Goal: Register for event/course

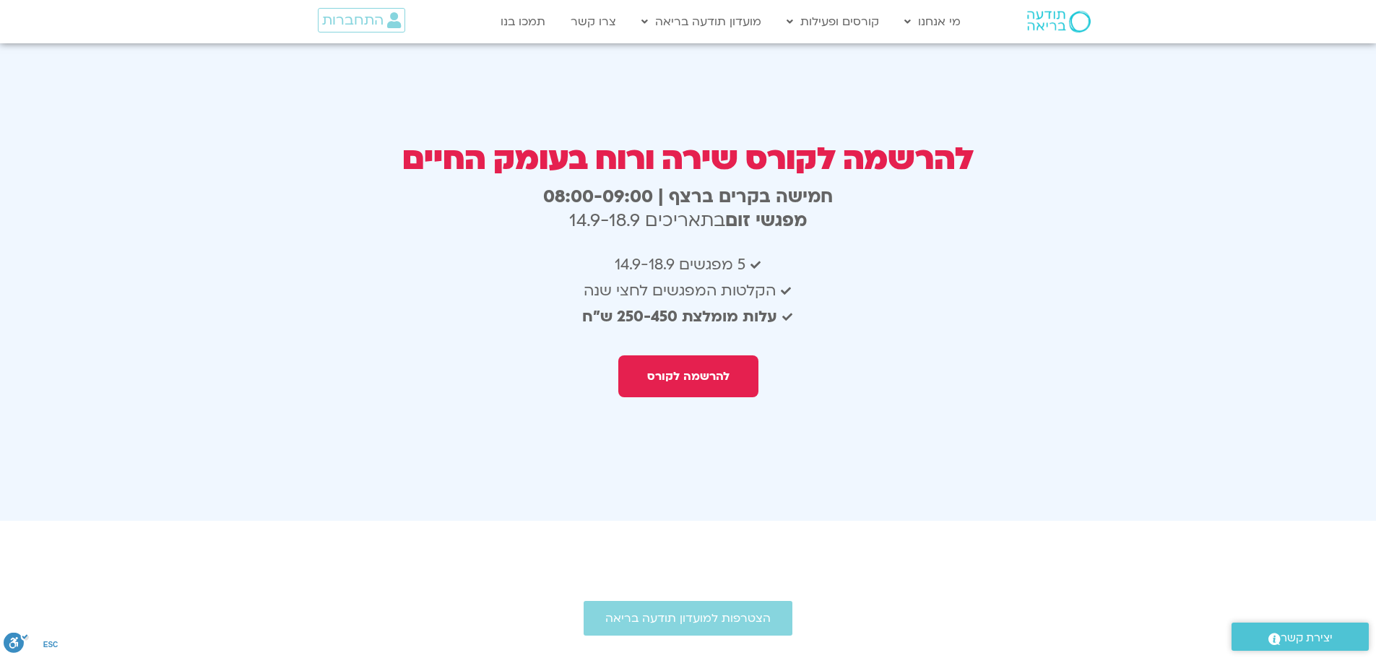
scroll to position [2239, 0]
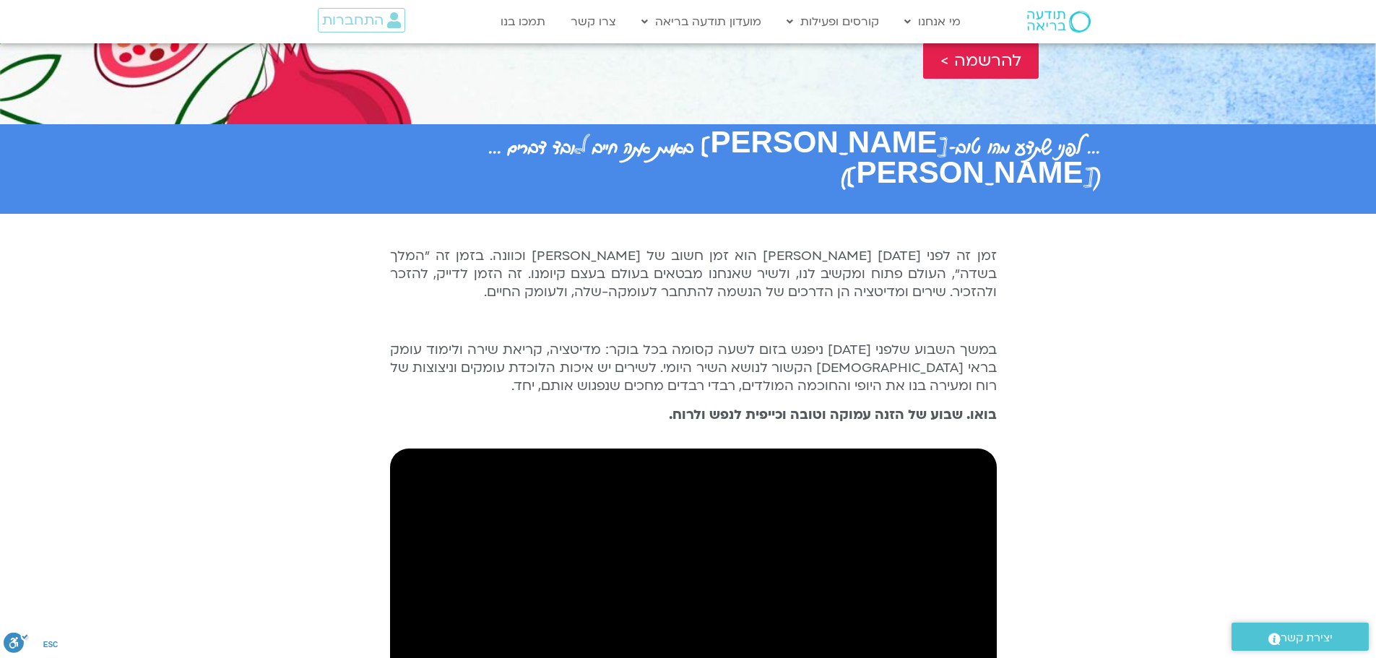
scroll to position [72, 0]
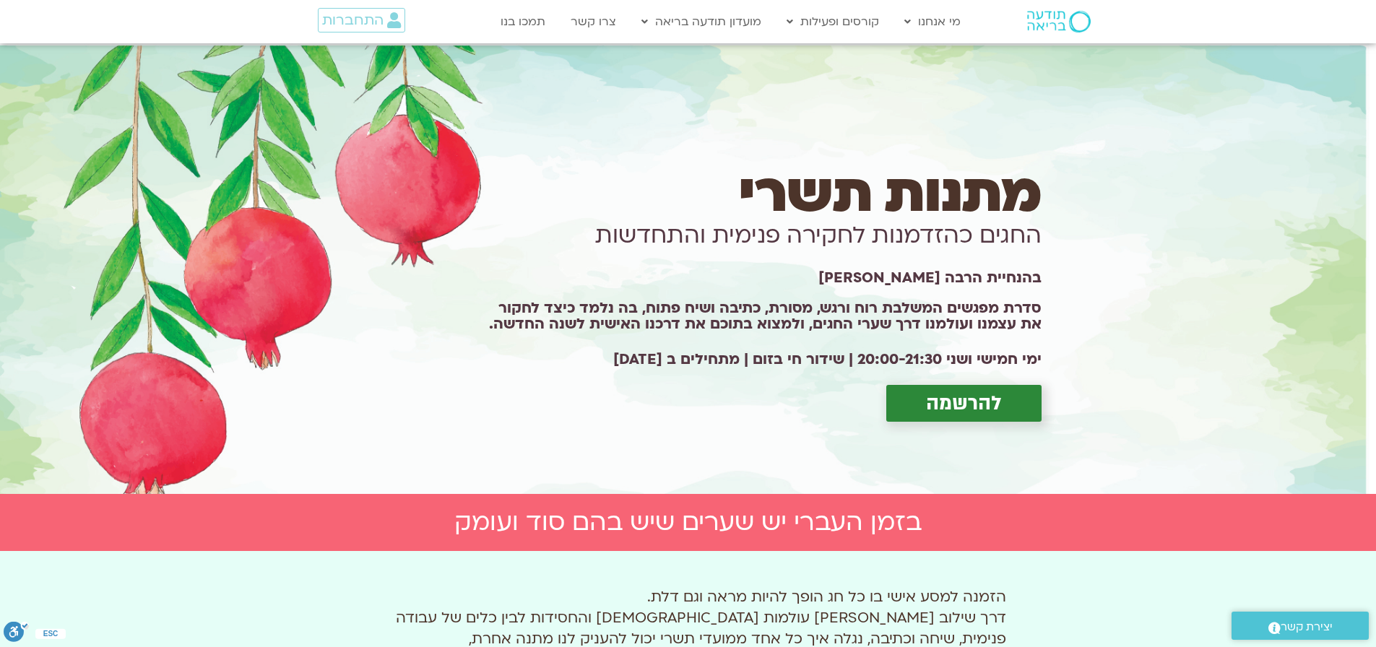
click at [964, 402] on span "להרשמה" at bounding box center [964, 403] width 76 height 22
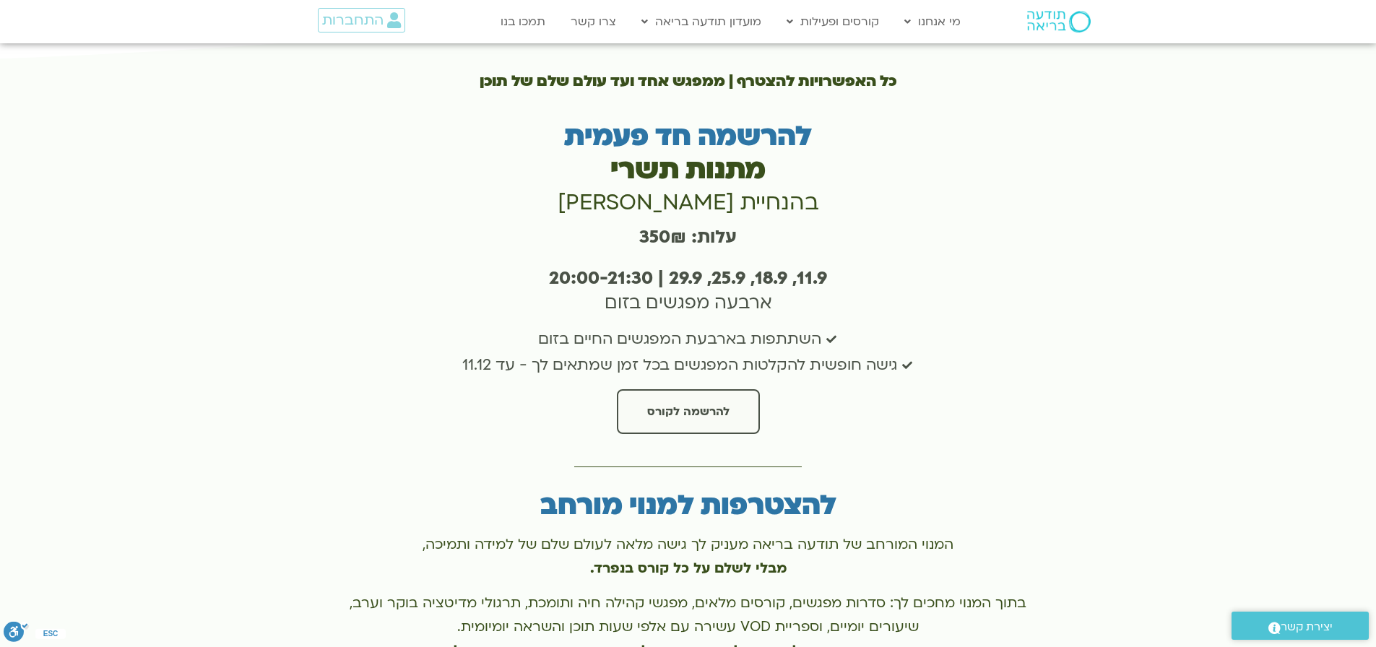
scroll to position [2702, 0]
